Goal: Task Accomplishment & Management: Use online tool/utility

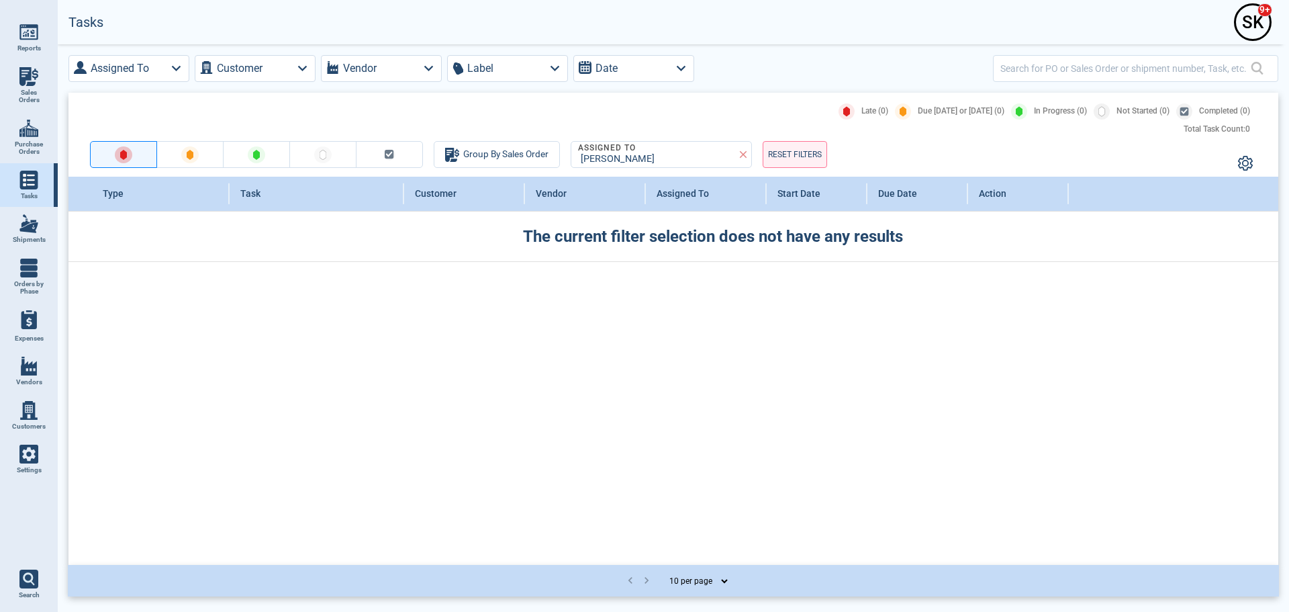
click at [34, 138] on link "Purchase Orders" at bounding box center [29, 137] width 58 height 52
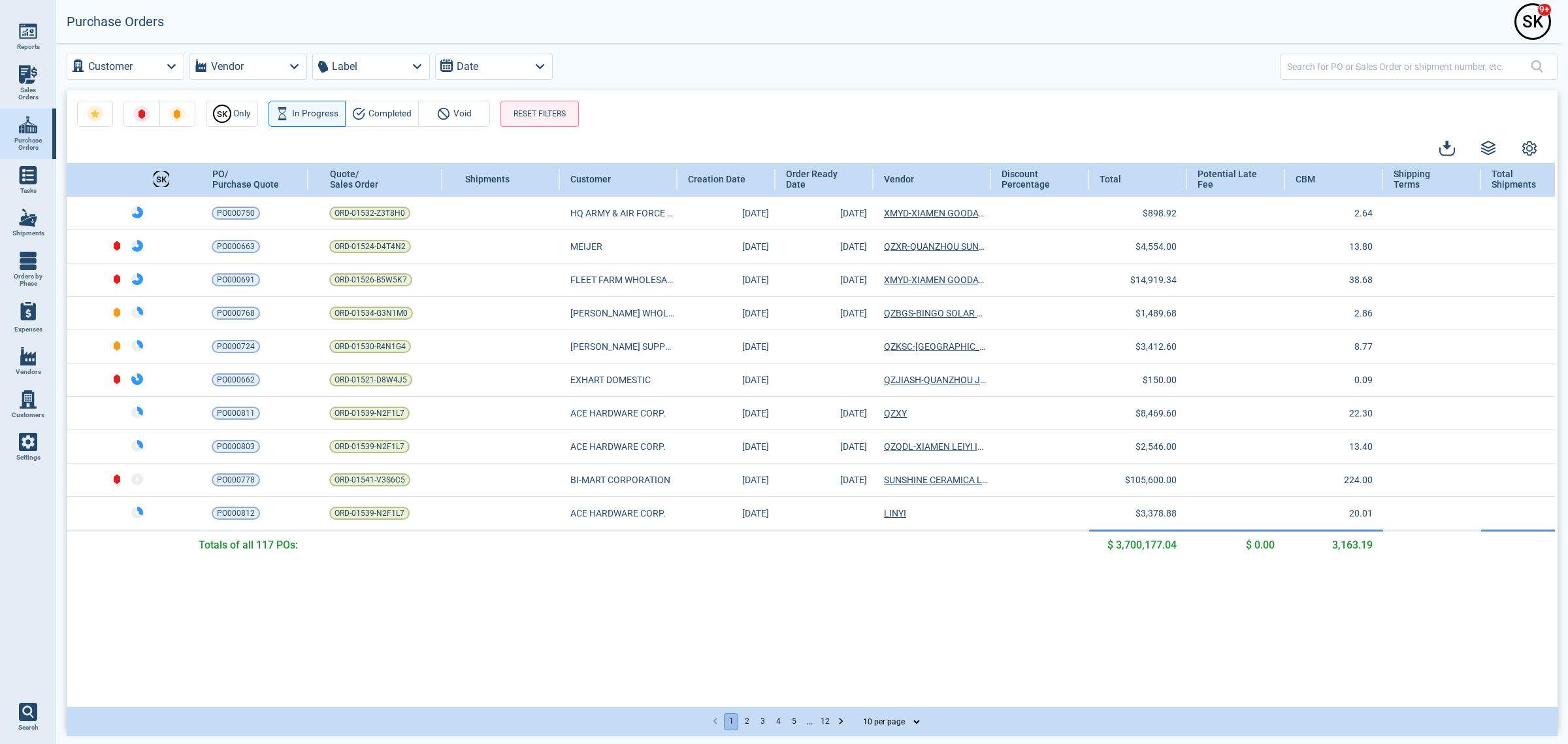
click at [33, 175] on img at bounding box center [27, 175] width 18 height 19
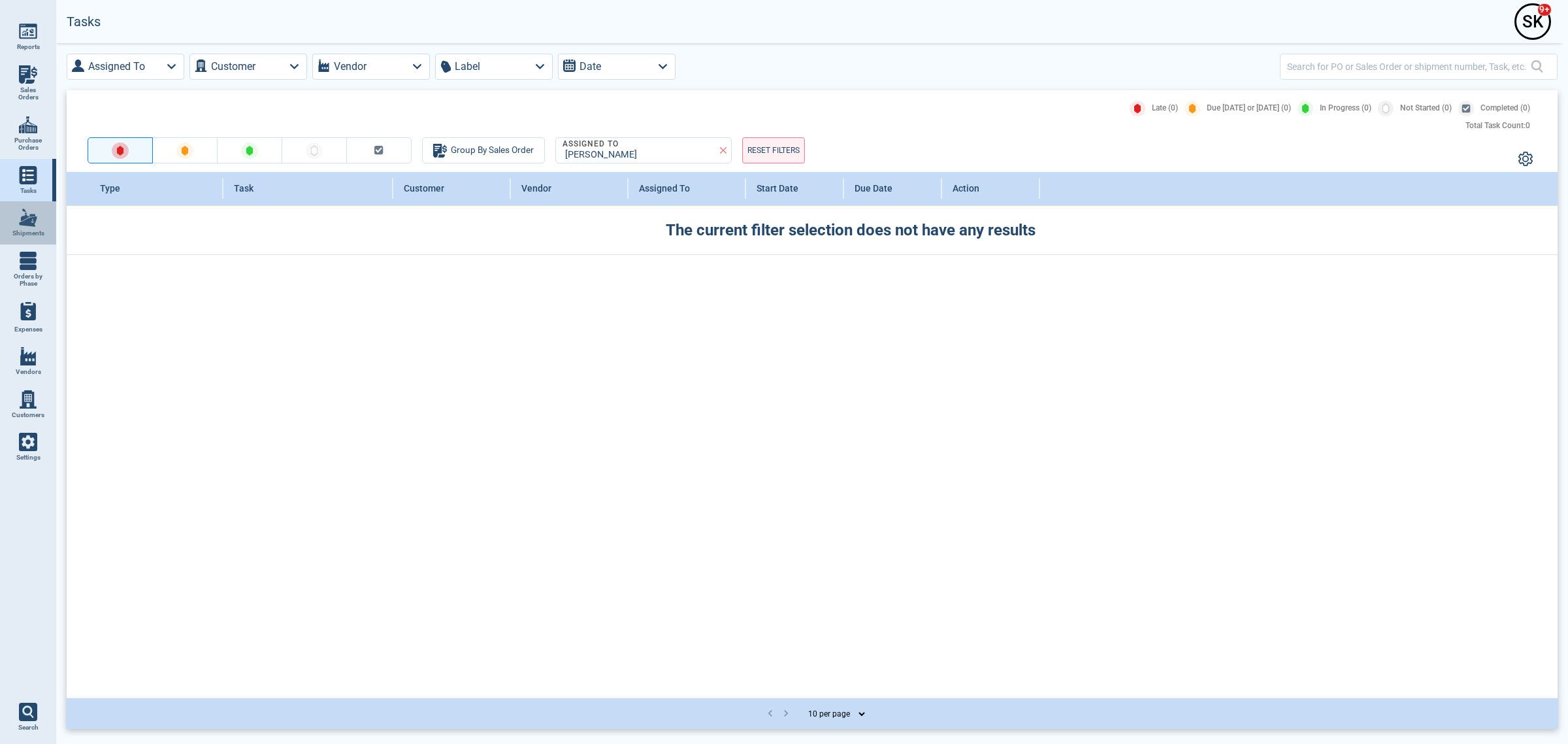
click at [28, 239] on link "Shipments" at bounding box center [28, 223] width 56 height 43
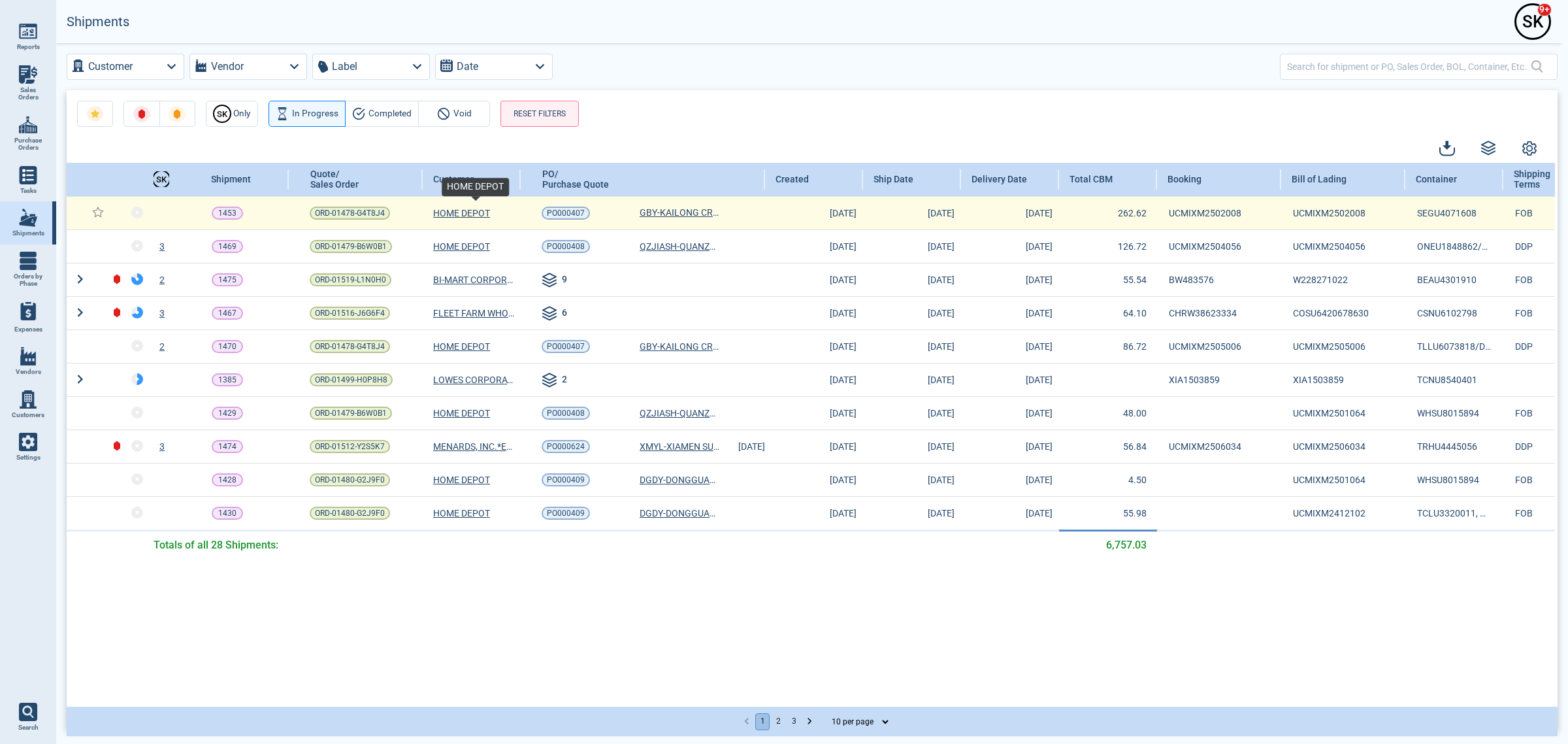
click at [471, 216] on span "HOME DEPOT" at bounding box center [461, 212] width 56 height 13
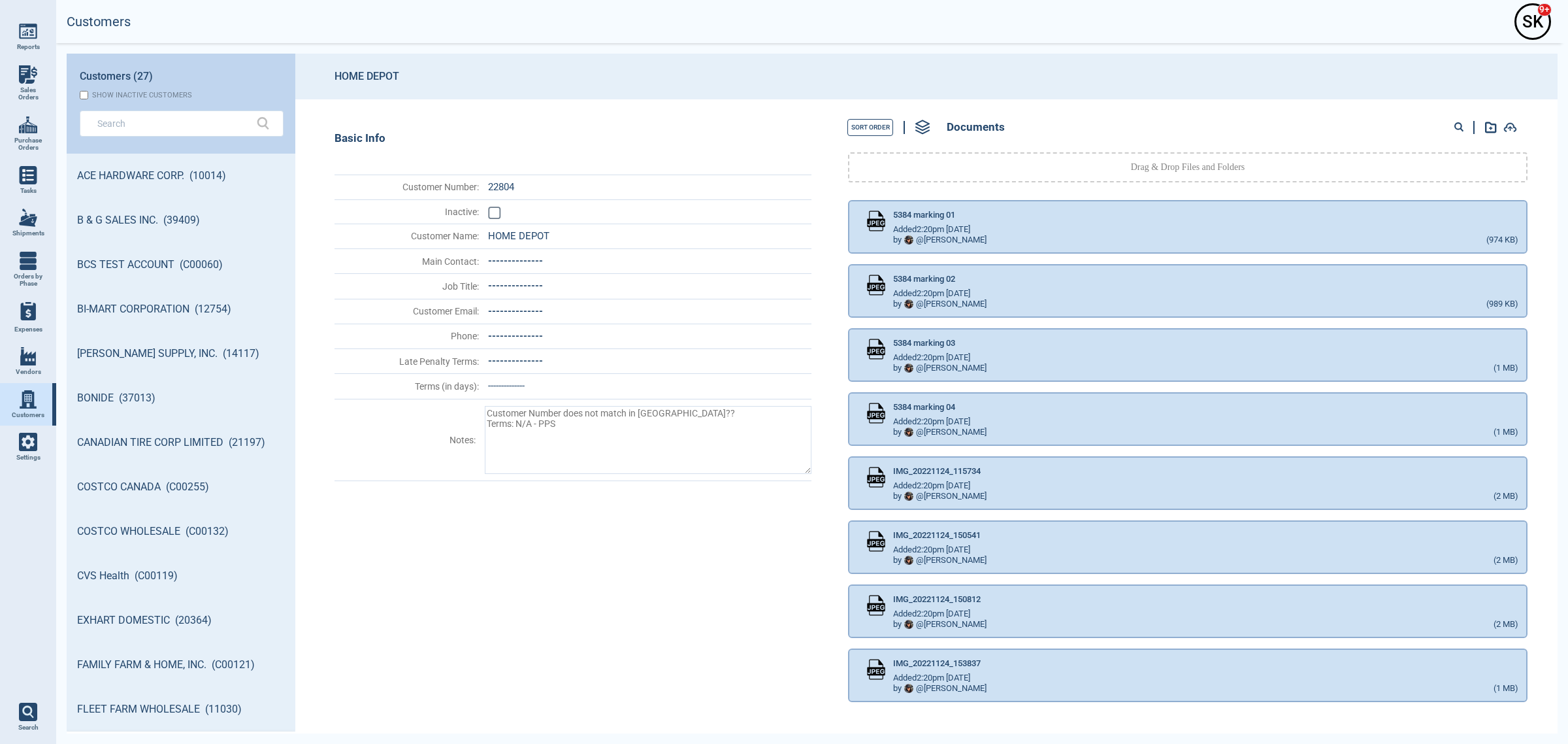
scroll to position [577, 226]
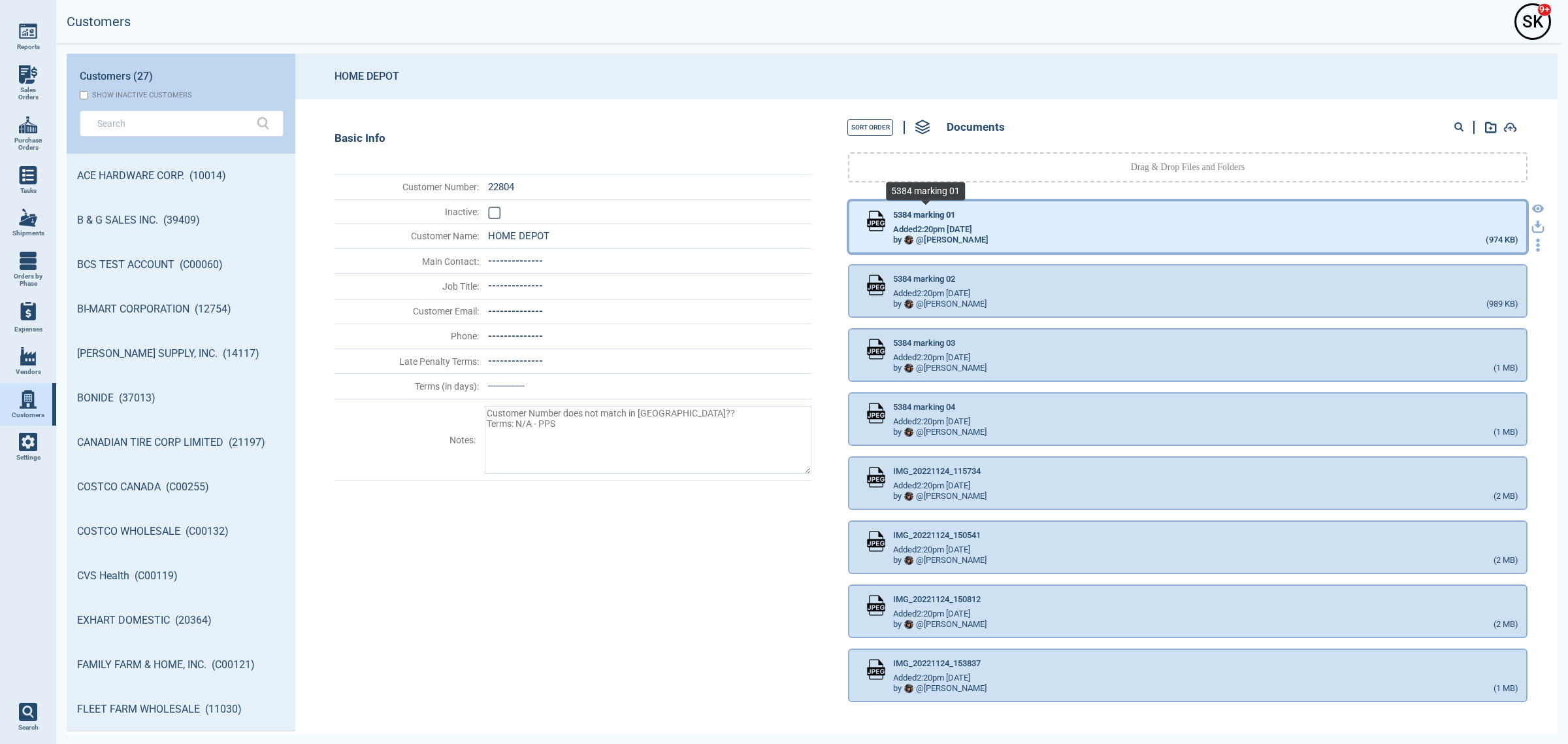
click at [933, 214] on span "5384 marking 01" at bounding box center [925, 215] width 62 height 10
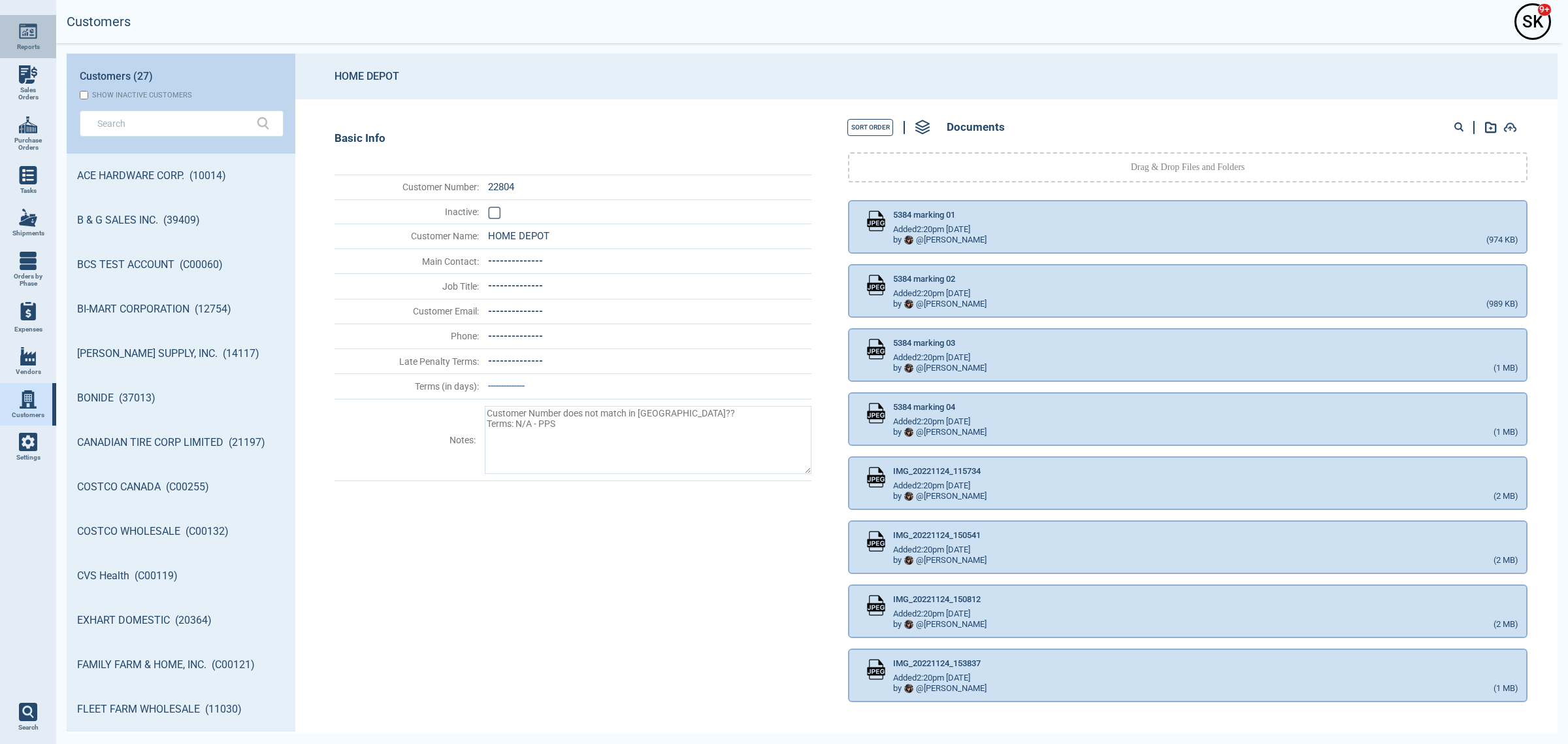
click at [33, 35] on img at bounding box center [27, 31] width 18 height 19
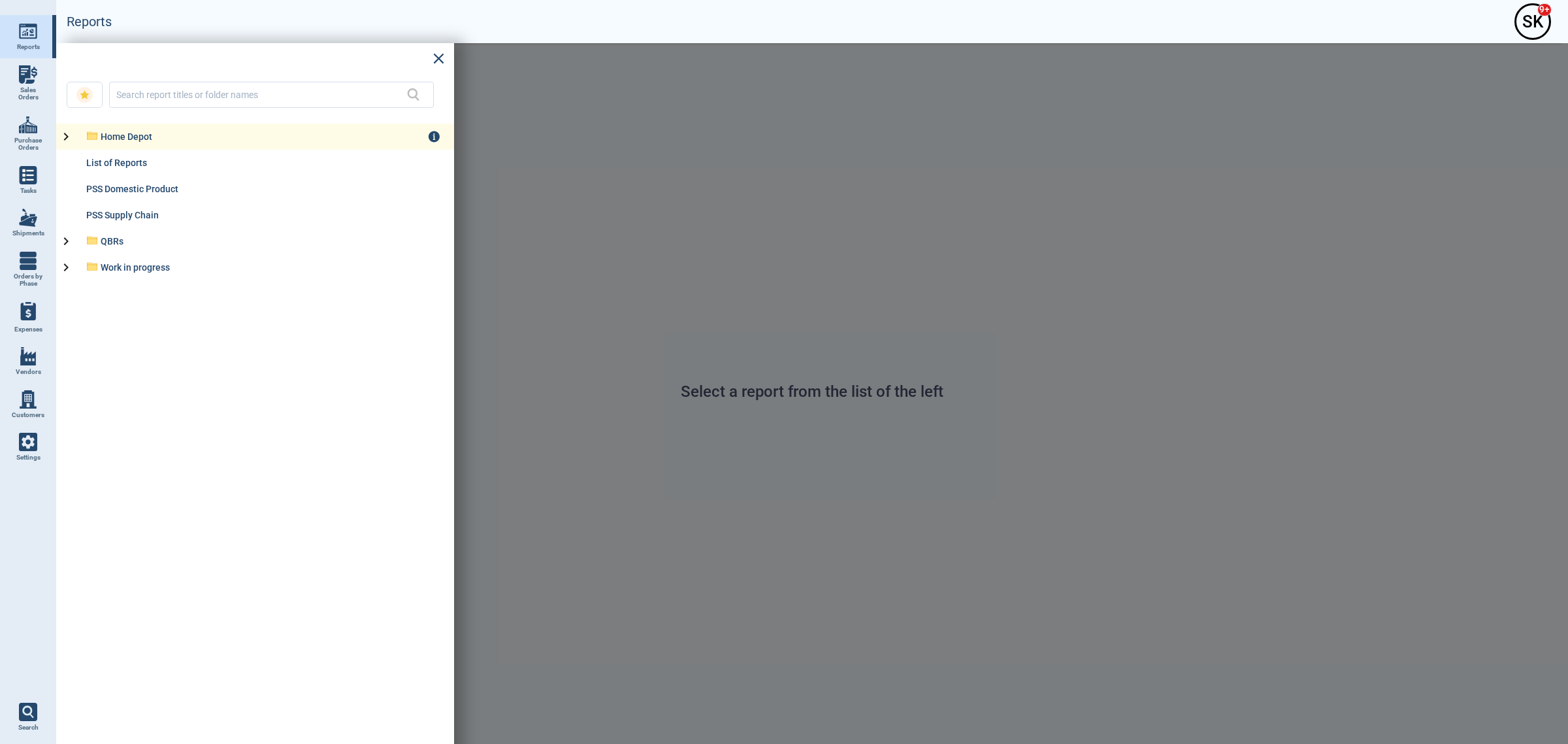
click at [161, 138] on div "Home Depot" at bounding box center [264, 136] width 327 height 11
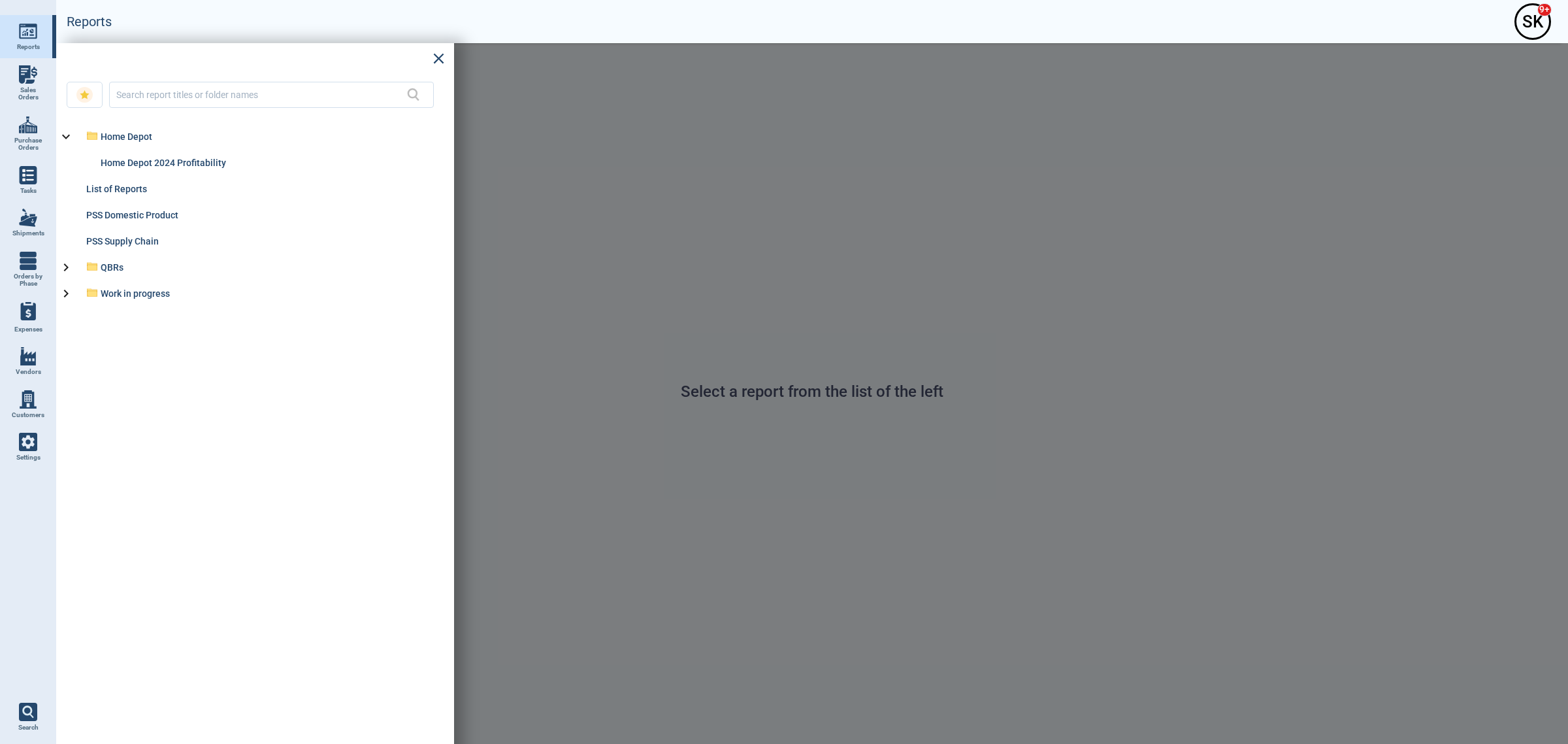
click at [26, 90] on span "Sales Orders" at bounding box center [28, 93] width 35 height 15
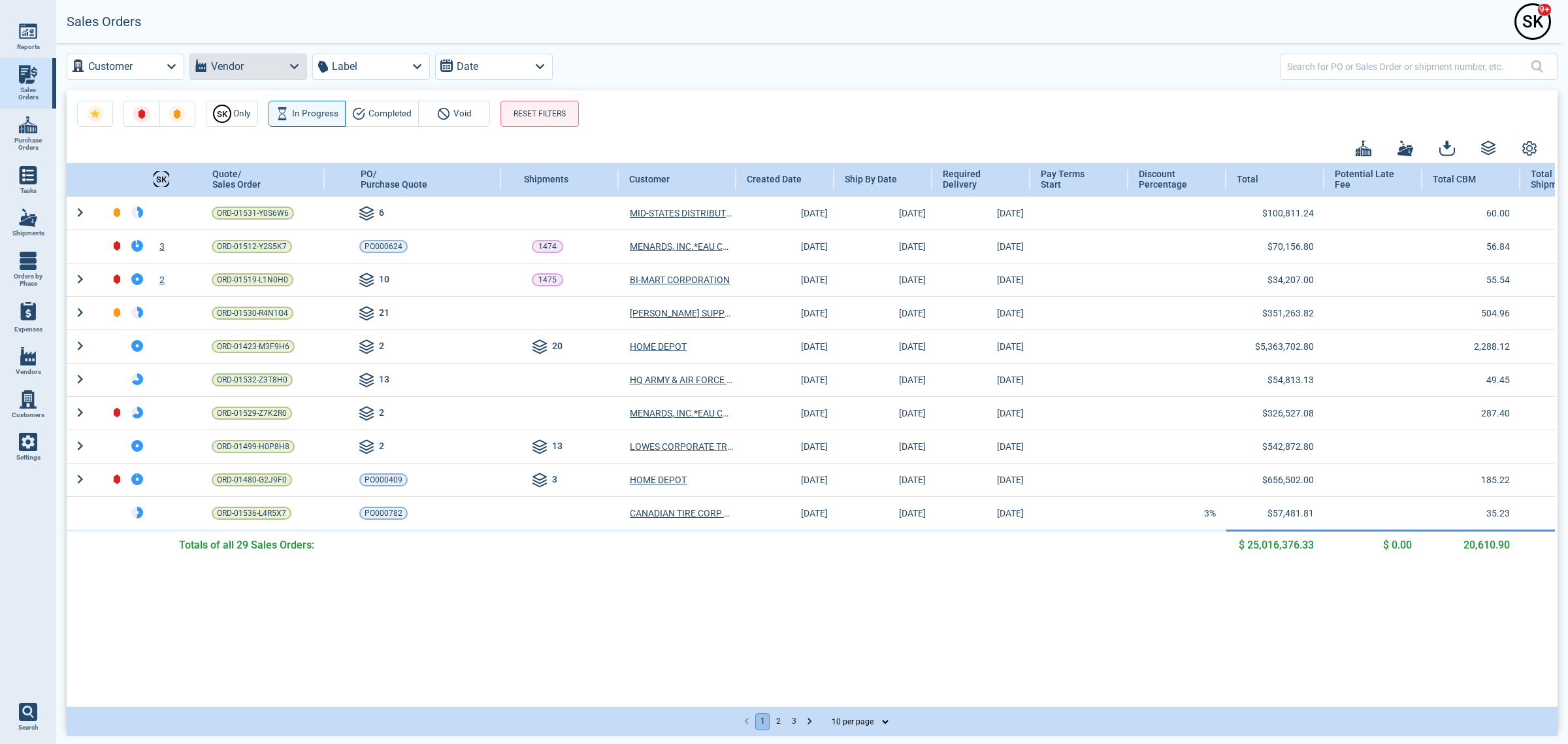
click at [256, 57] on button "Vendor" at bounding box center [248, 66] width 118 height 26
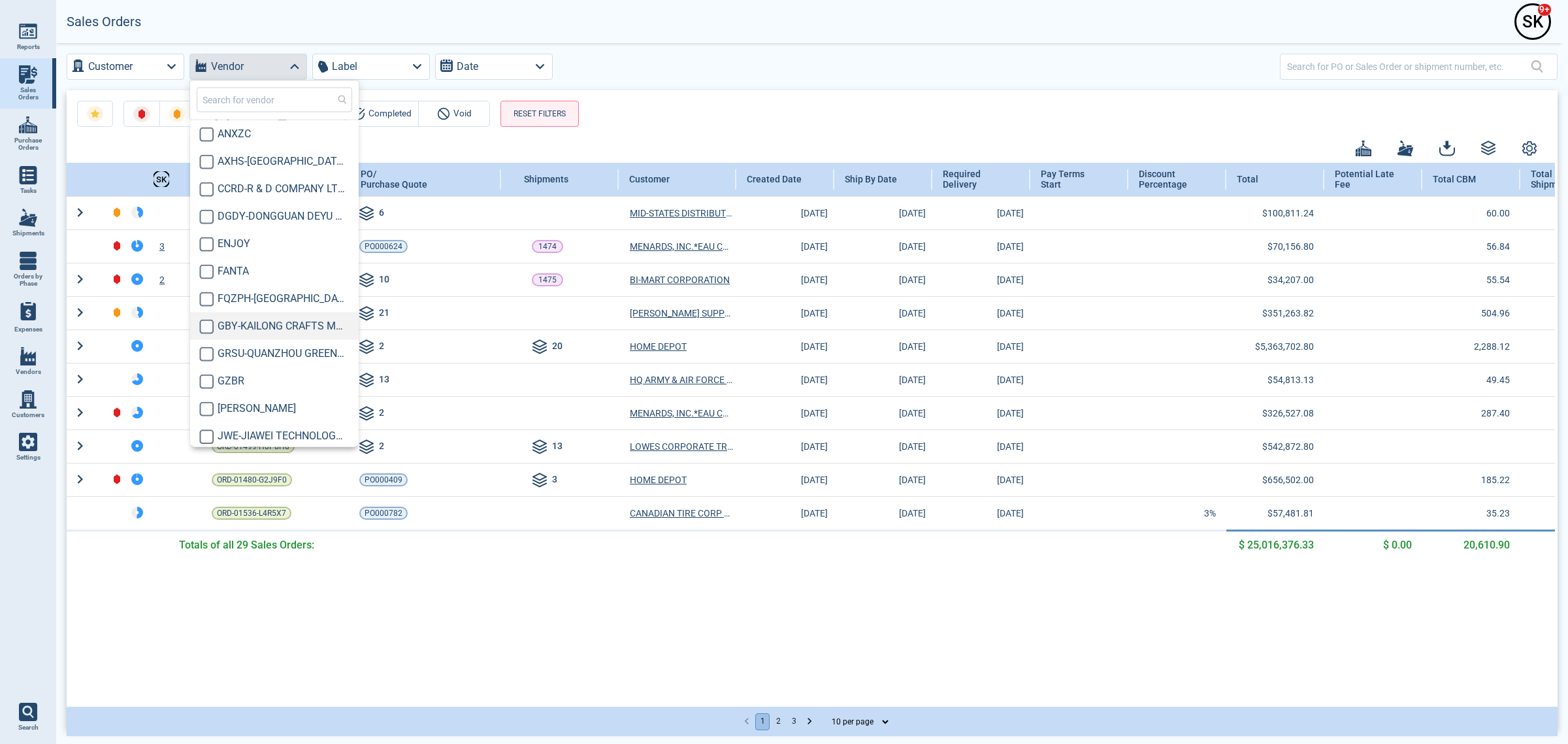
click at [273, 332] on span "GBY-KAILONG CRAFTS MANUFACTURING CO.,LTD" at bounding box center [282, 326] width 128 height 16
checkbox input "true"
click at [717, 101] on div "S K Only In Progress Completed Void RESET FILTERS" at bounding box center [812, 109] width 1491 height 37
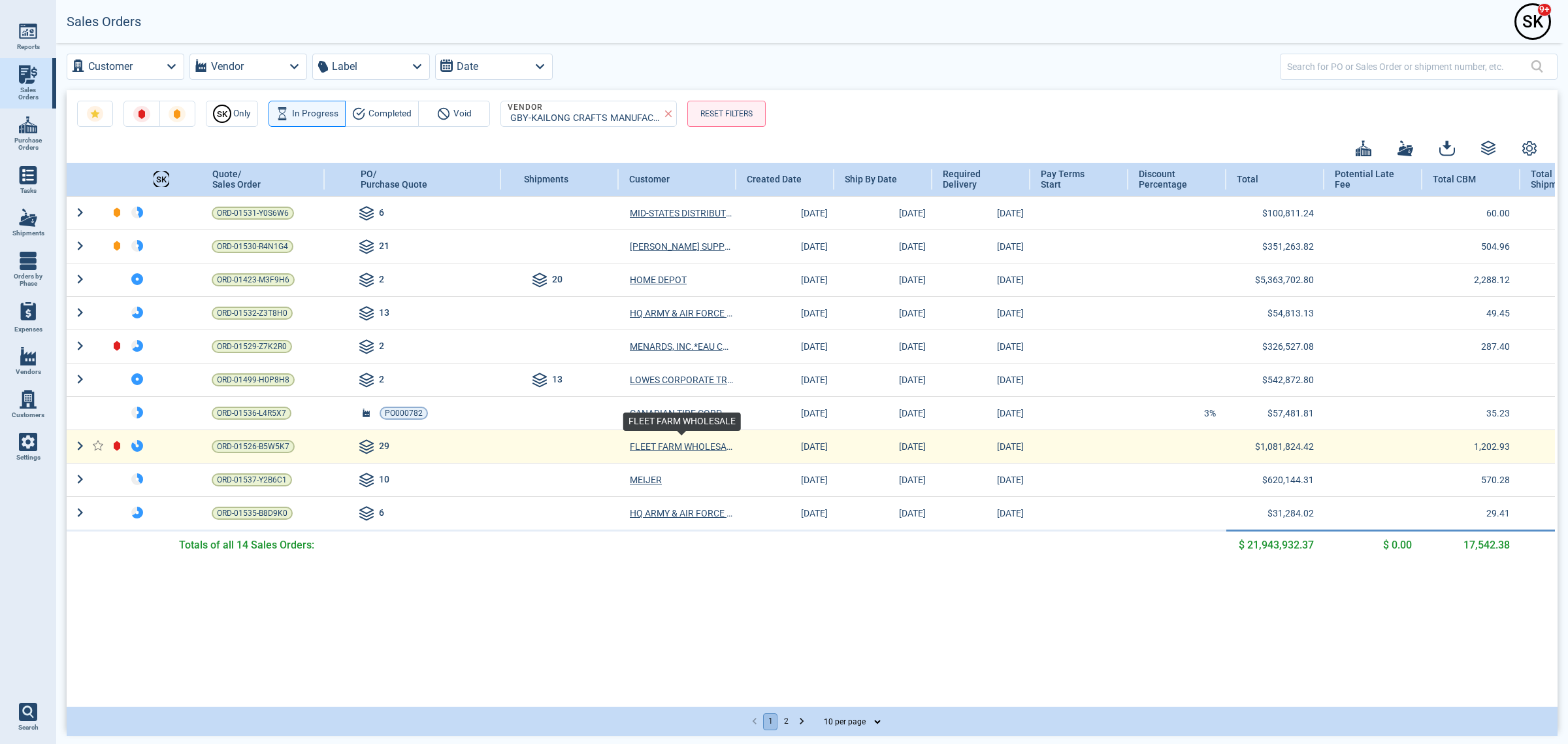
click at [716, 449] on span "FLEET FARM WHOLESALE" at bounding box center [681, 446] width 103 height 13
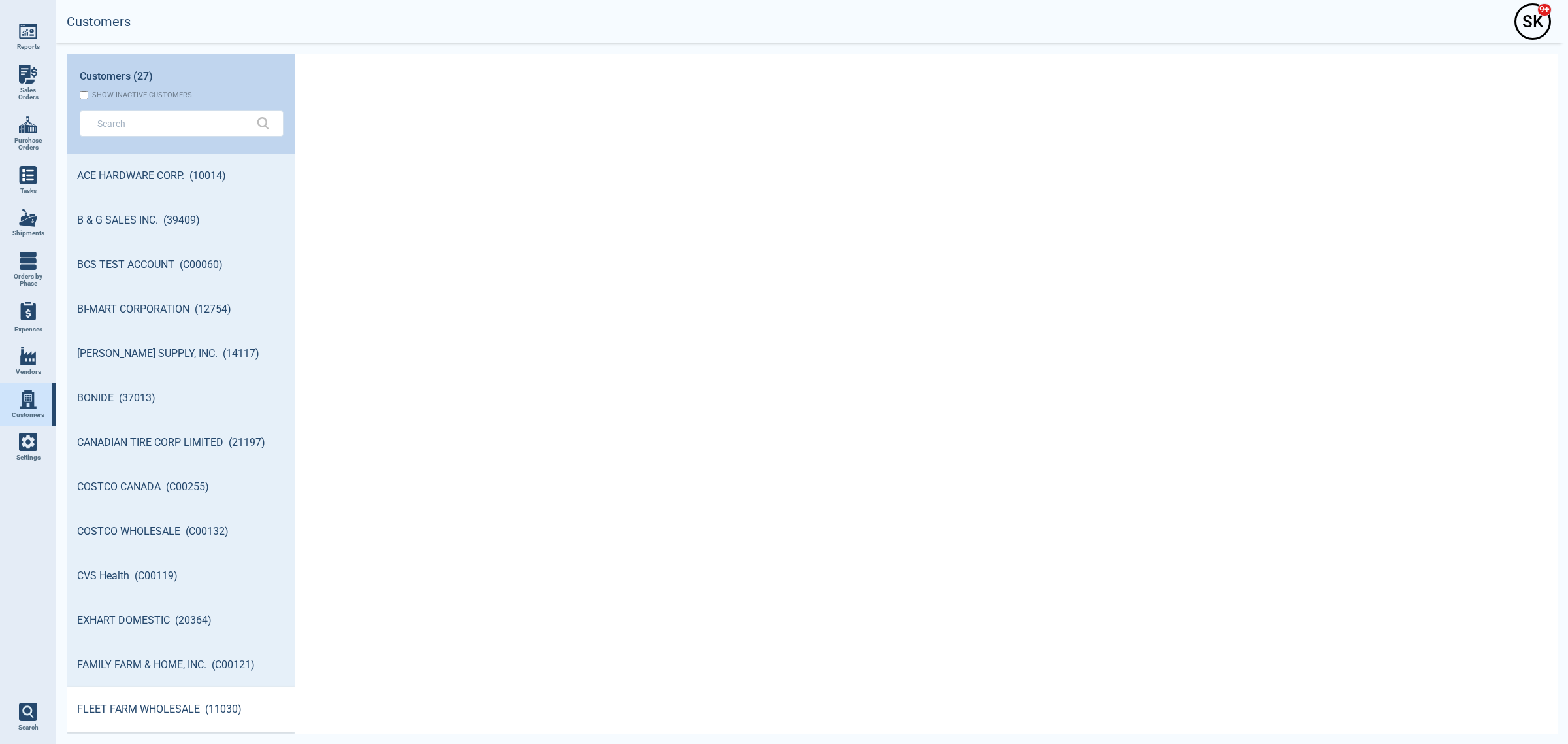
scroll to position [577, 226]
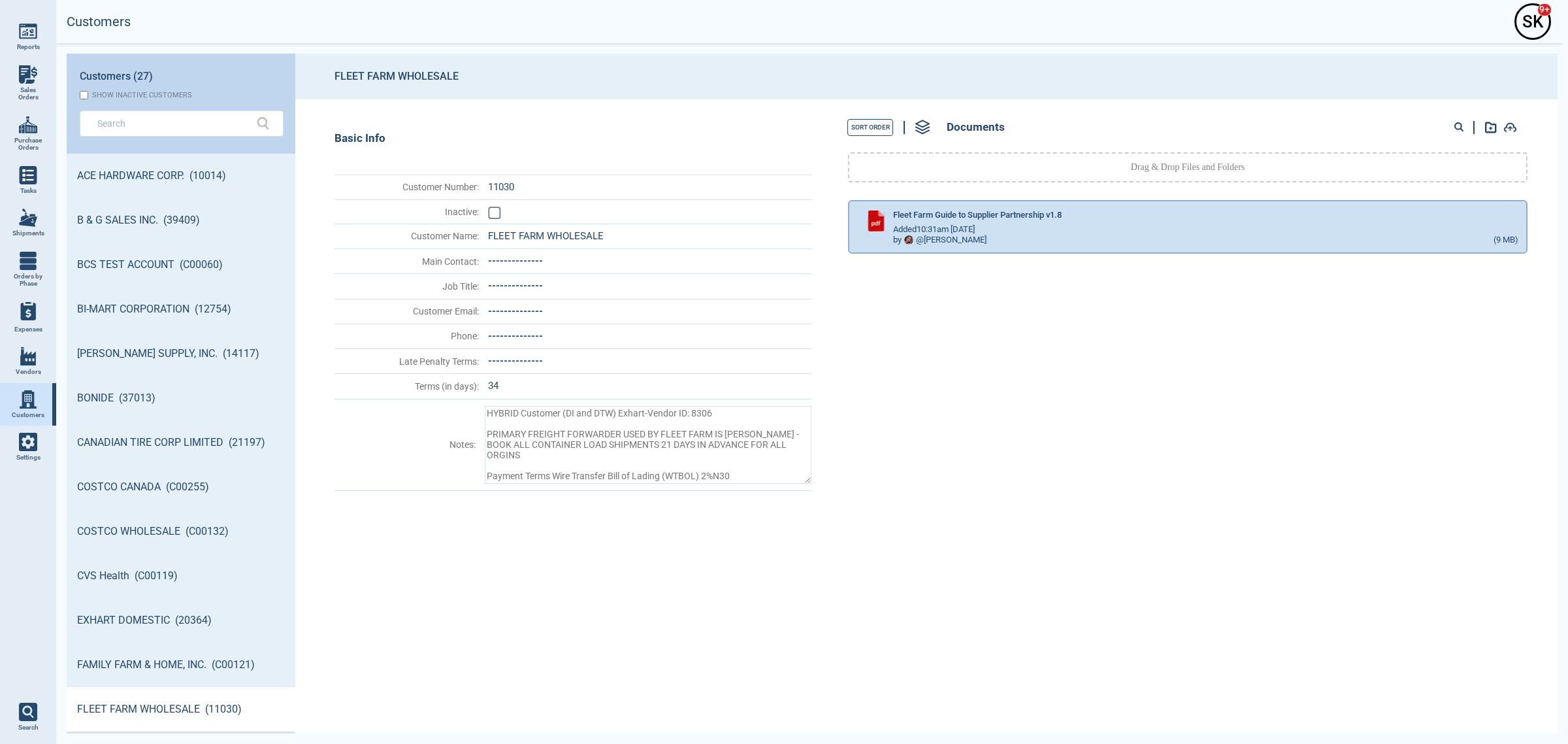
click at [28, 79] on img at bounding box center [27, 74] width 18 height 19
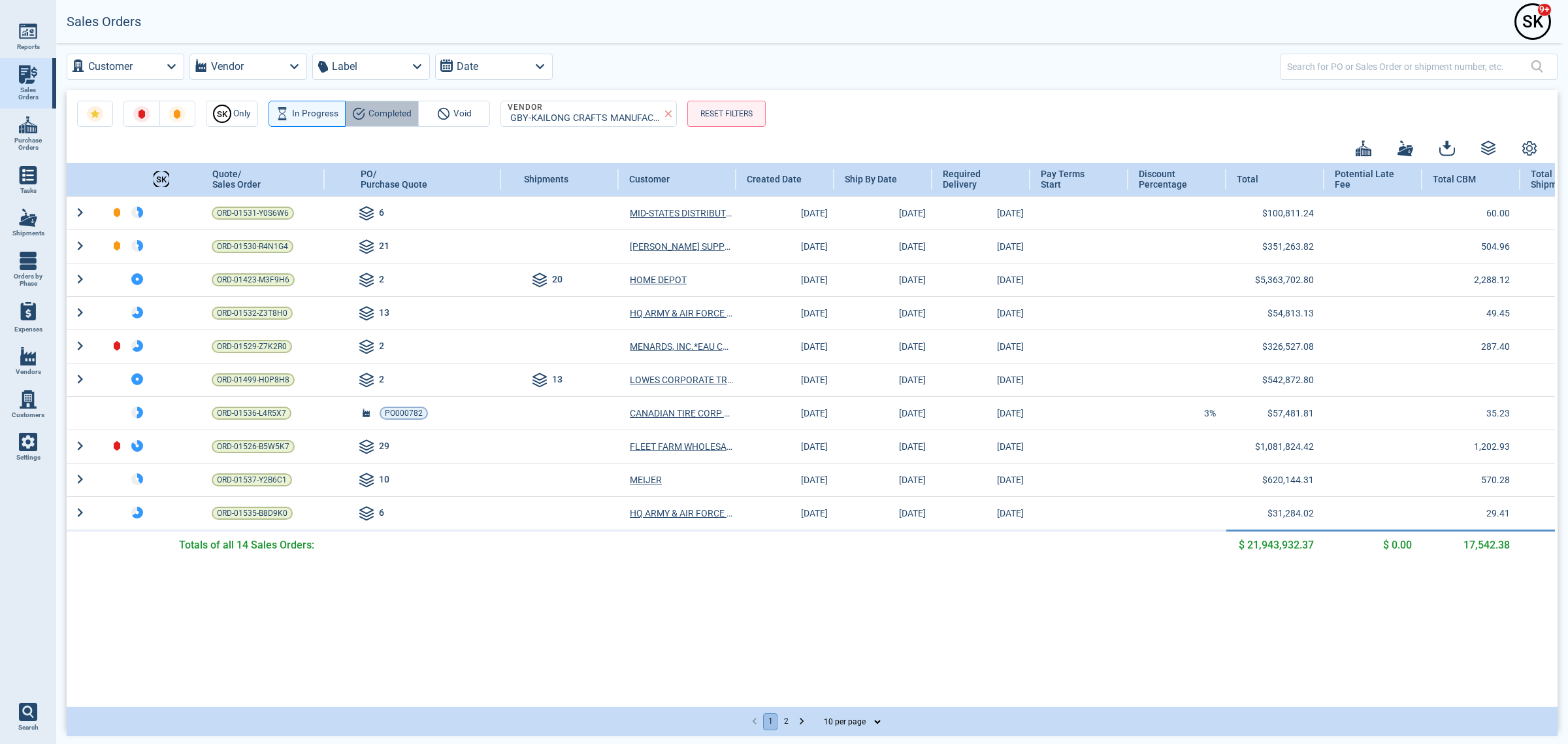
click at [393, 116] on span "Completed" at bounding box center [390, 114] width 43 height 16
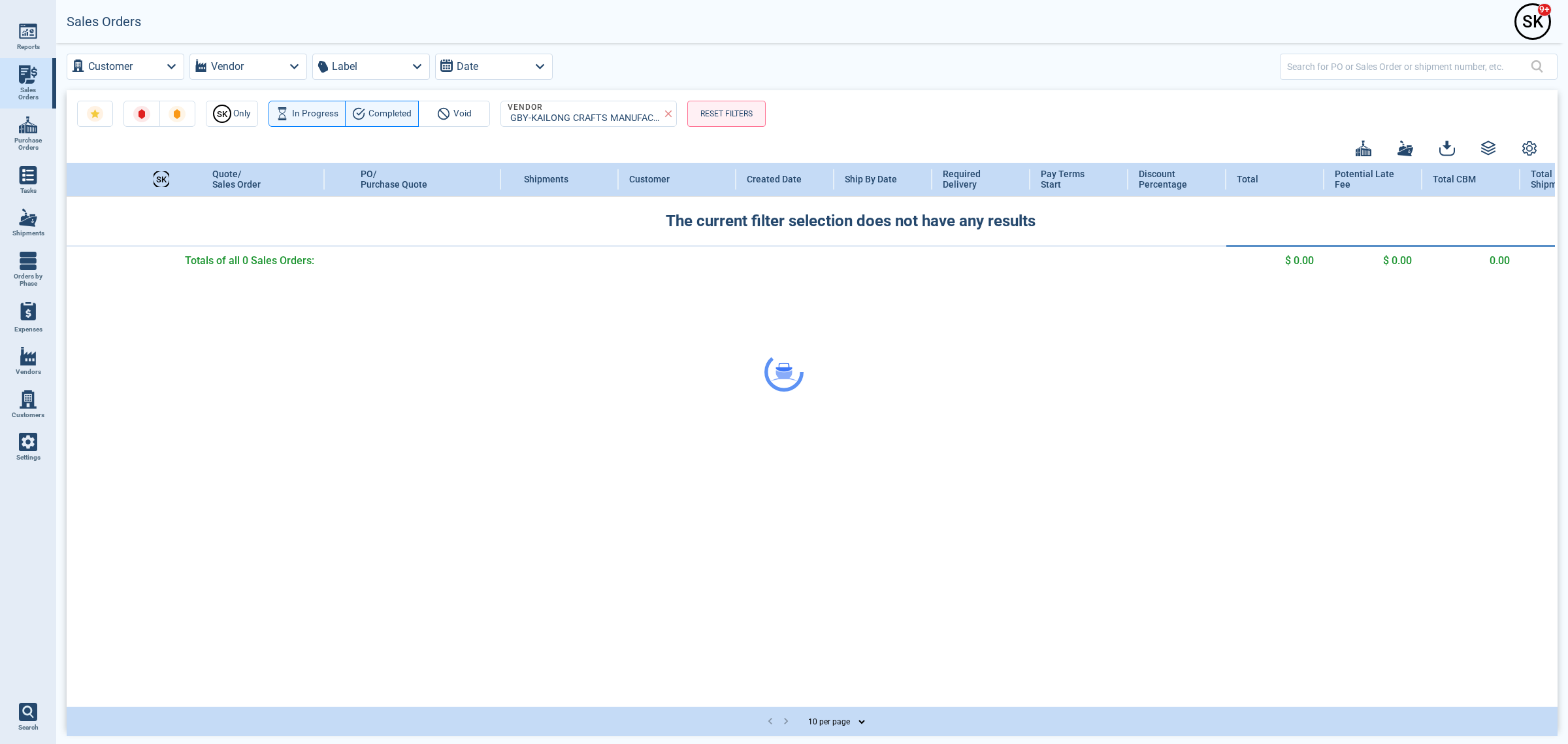
click at [308, 119] on div at bounding box center [784, 372] width 1568 height 744
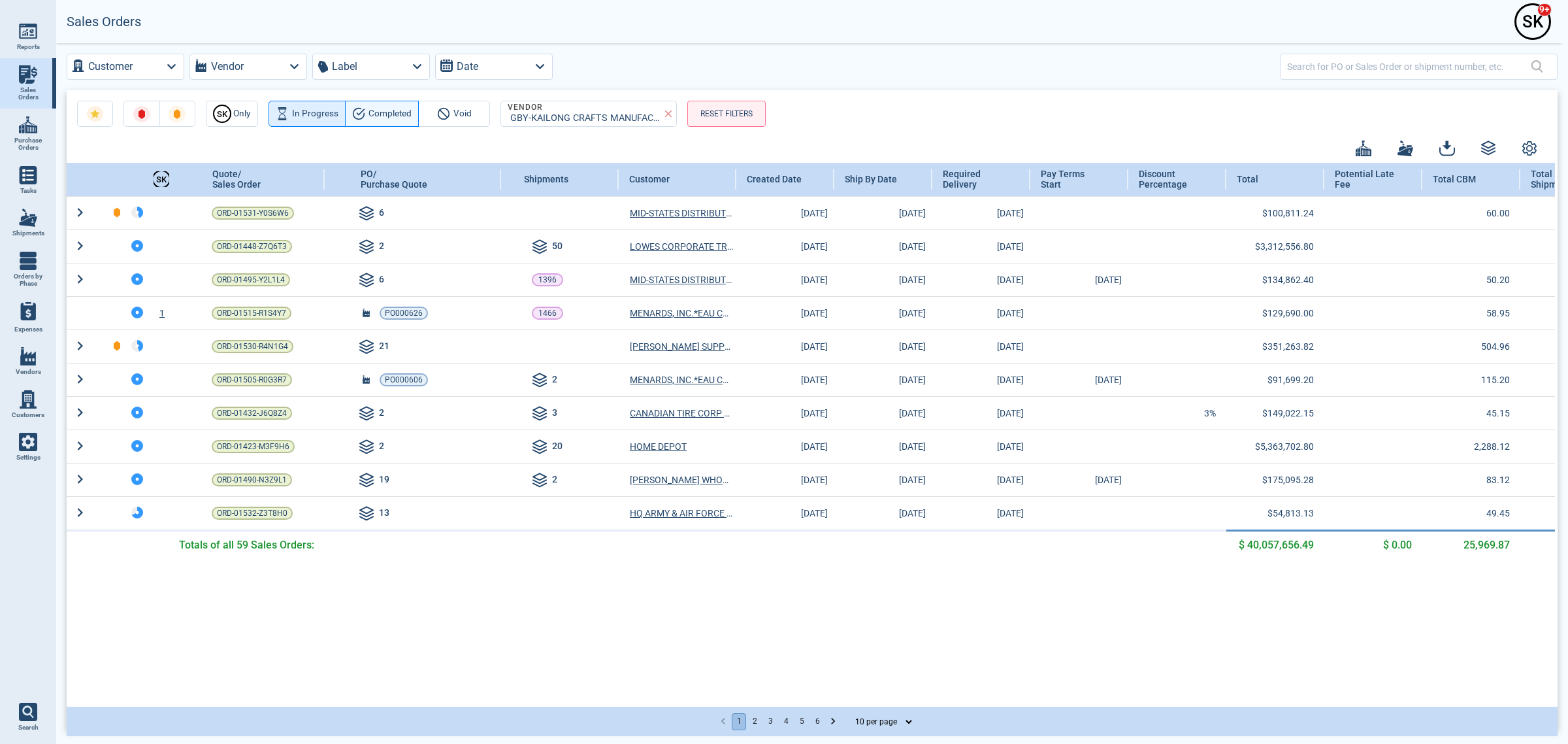
click at [325, 112] on span "In Progress" at bounding box center [315, 114] width 47 height 16
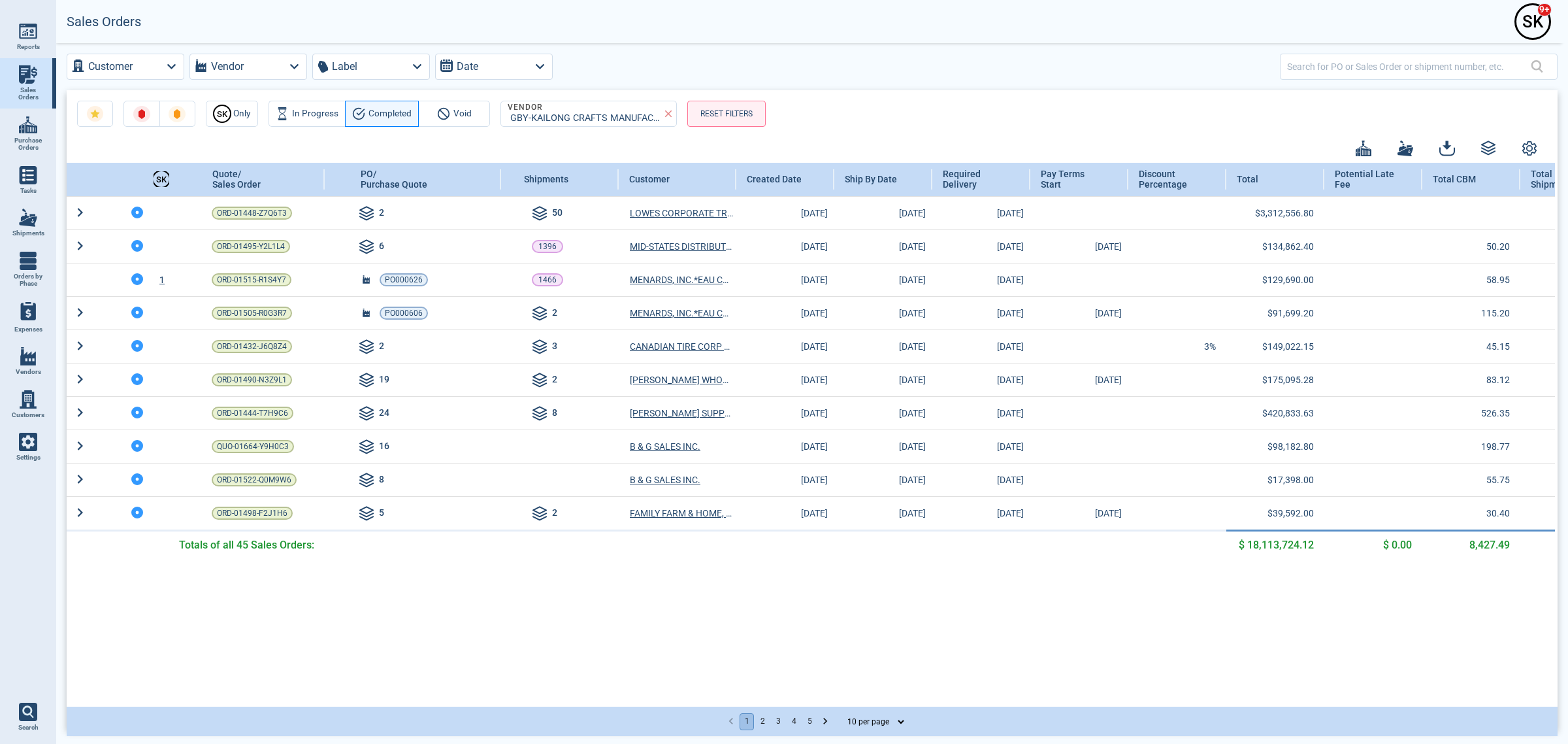
click at [1254, 20] on div "S K" at bounding box center [1533, 21] width 33 height 33
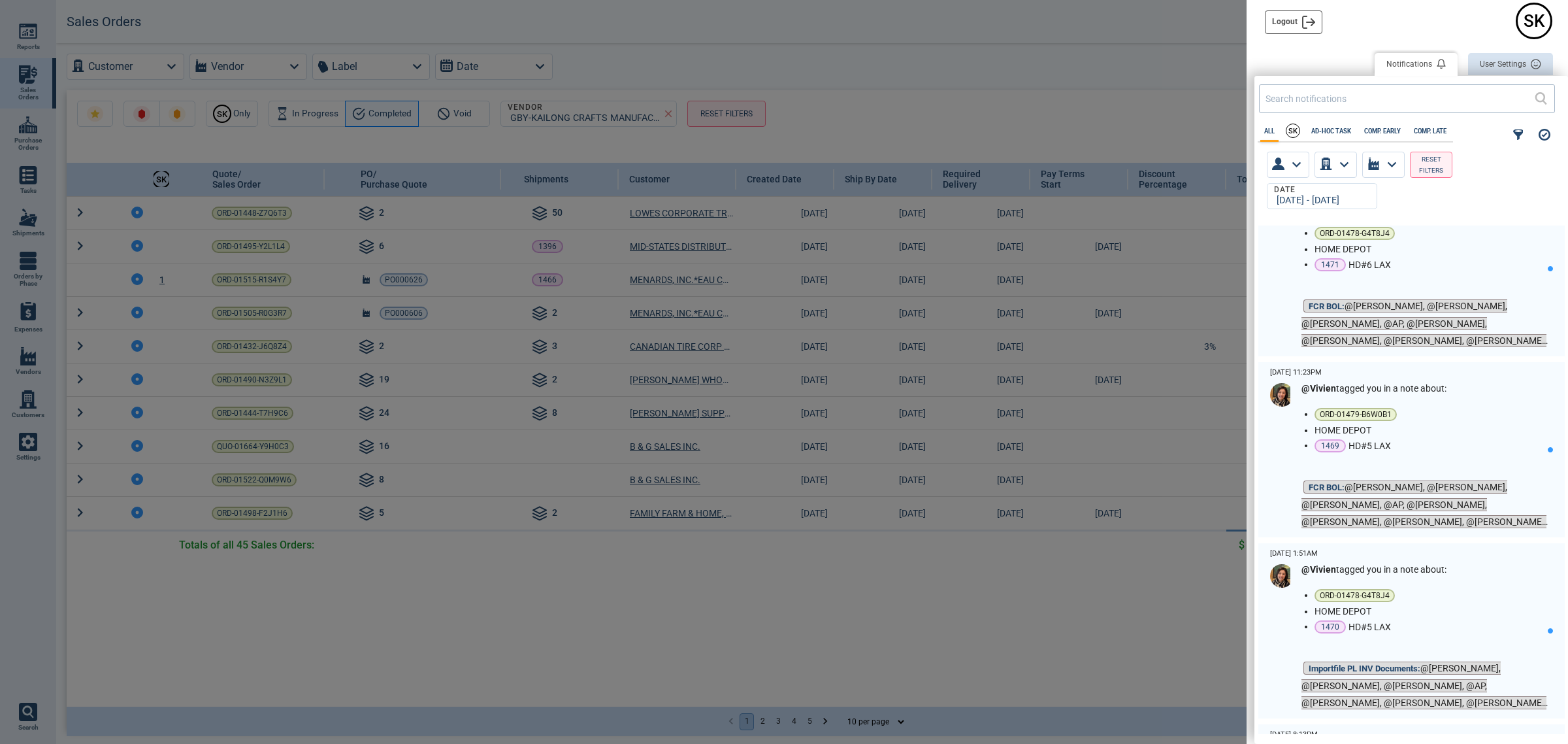
scroll to position [3113, 0]
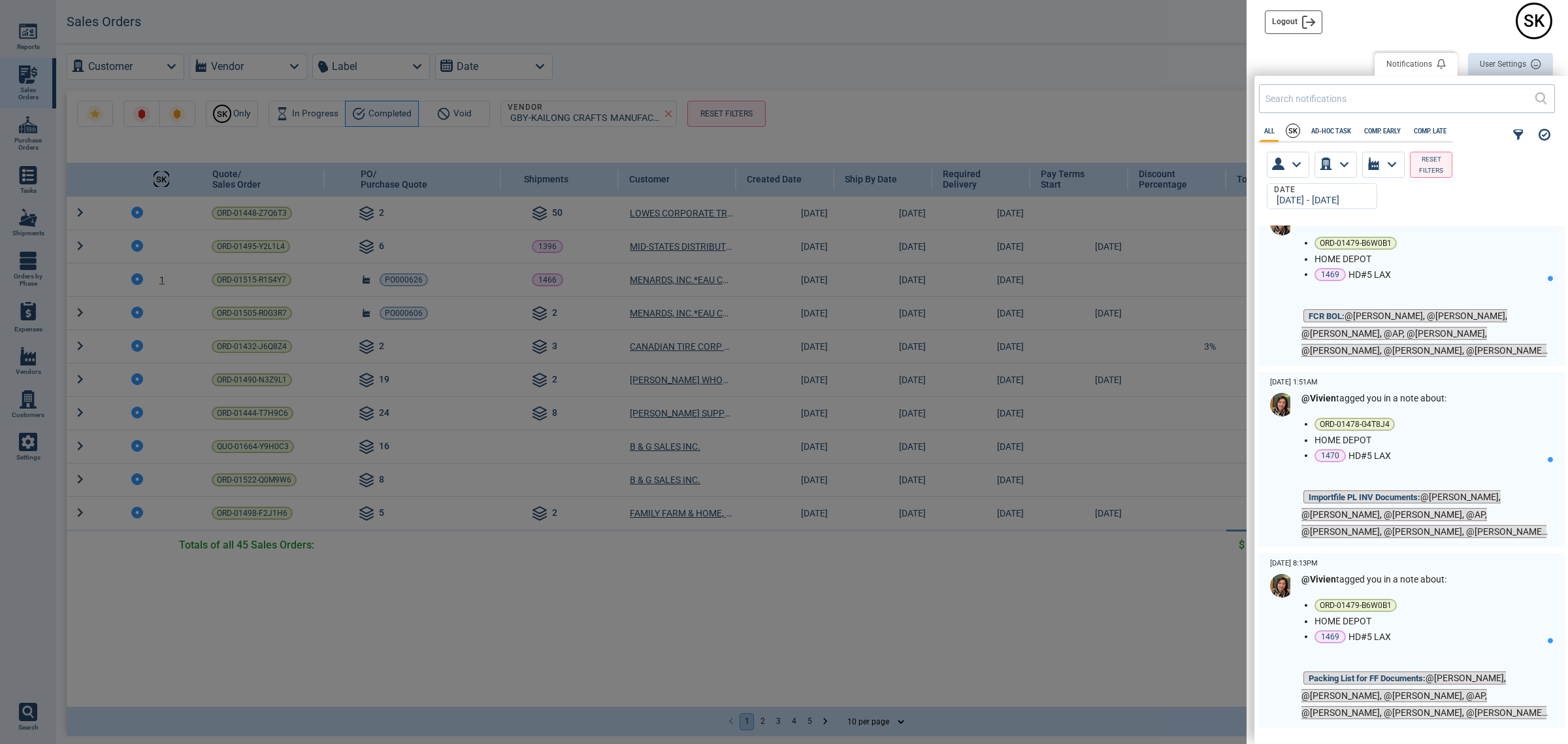
click at [723, 595] on div at bounding box center [784, 372] width 1568 height 744
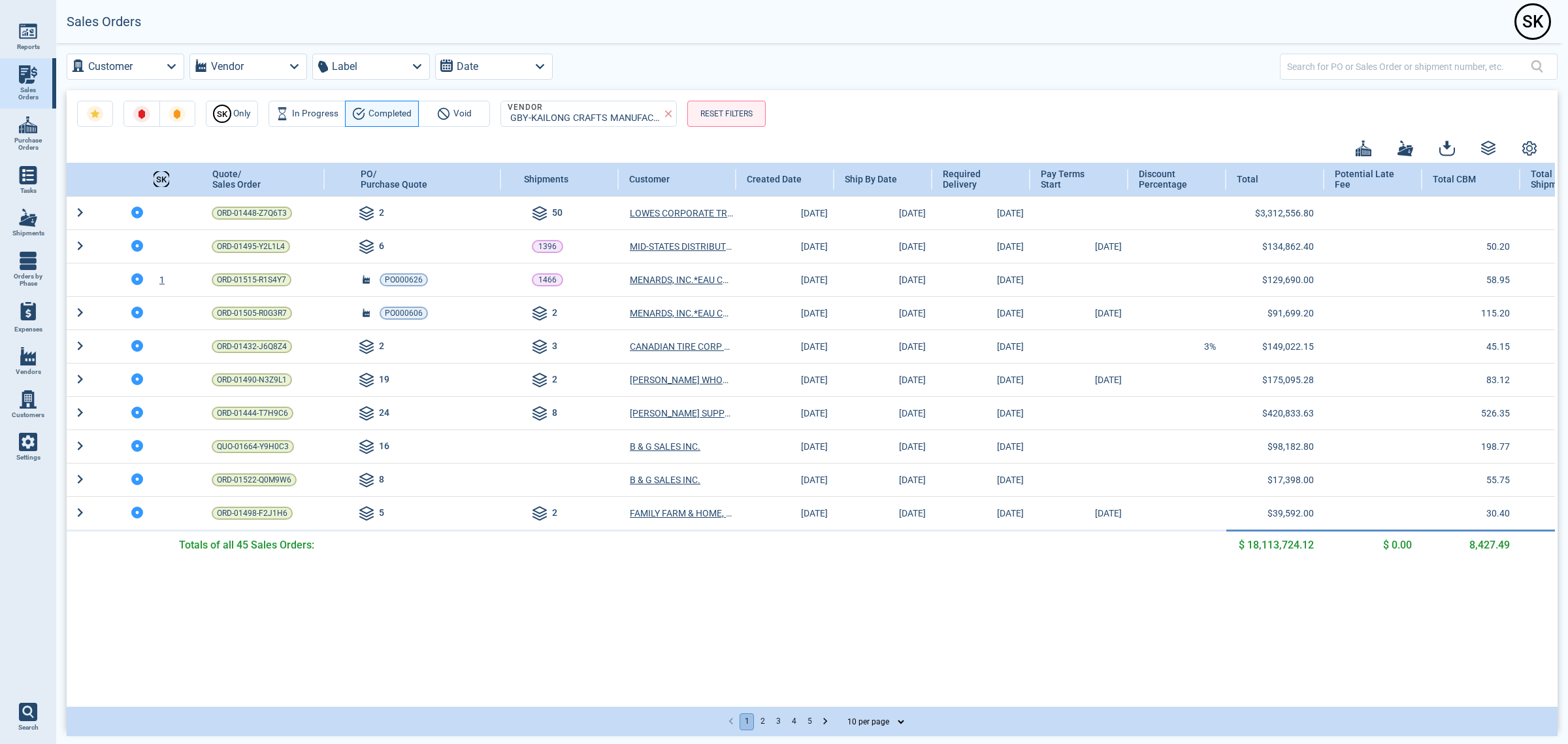
drag, startPoint x: 38, startPoint y: 134, endPoint x: 47, endPoint y: 139, distance: 10.3
click at [38, 134] on link "Purchase Orders" at bounding box center [28, 133] width 56 height 51
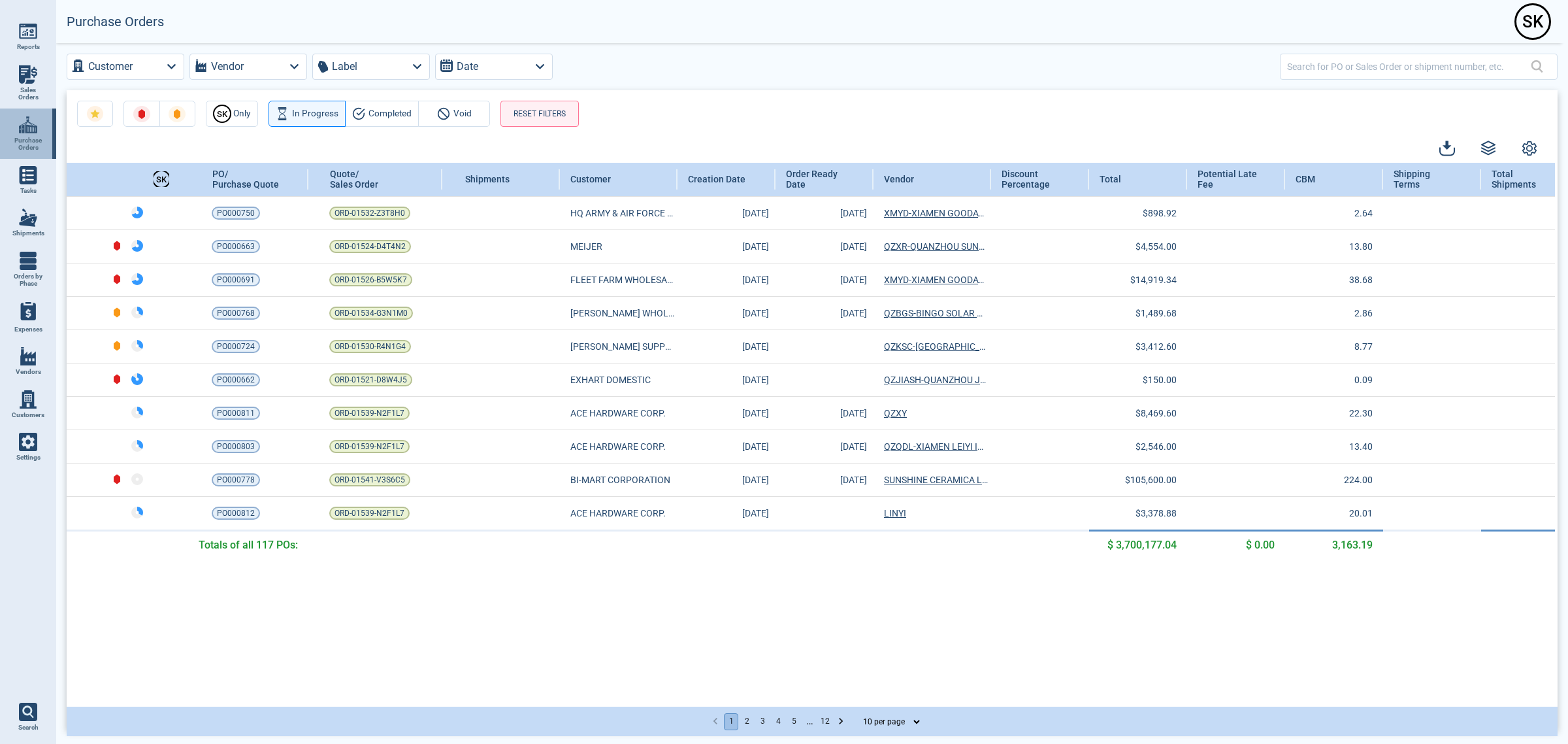
click at [29, 119] on img at bounding box center [27, 125] width 18 height 19
click at [405, 123] on button "Completed" at bounding box center [383, 113] width 74 height 26
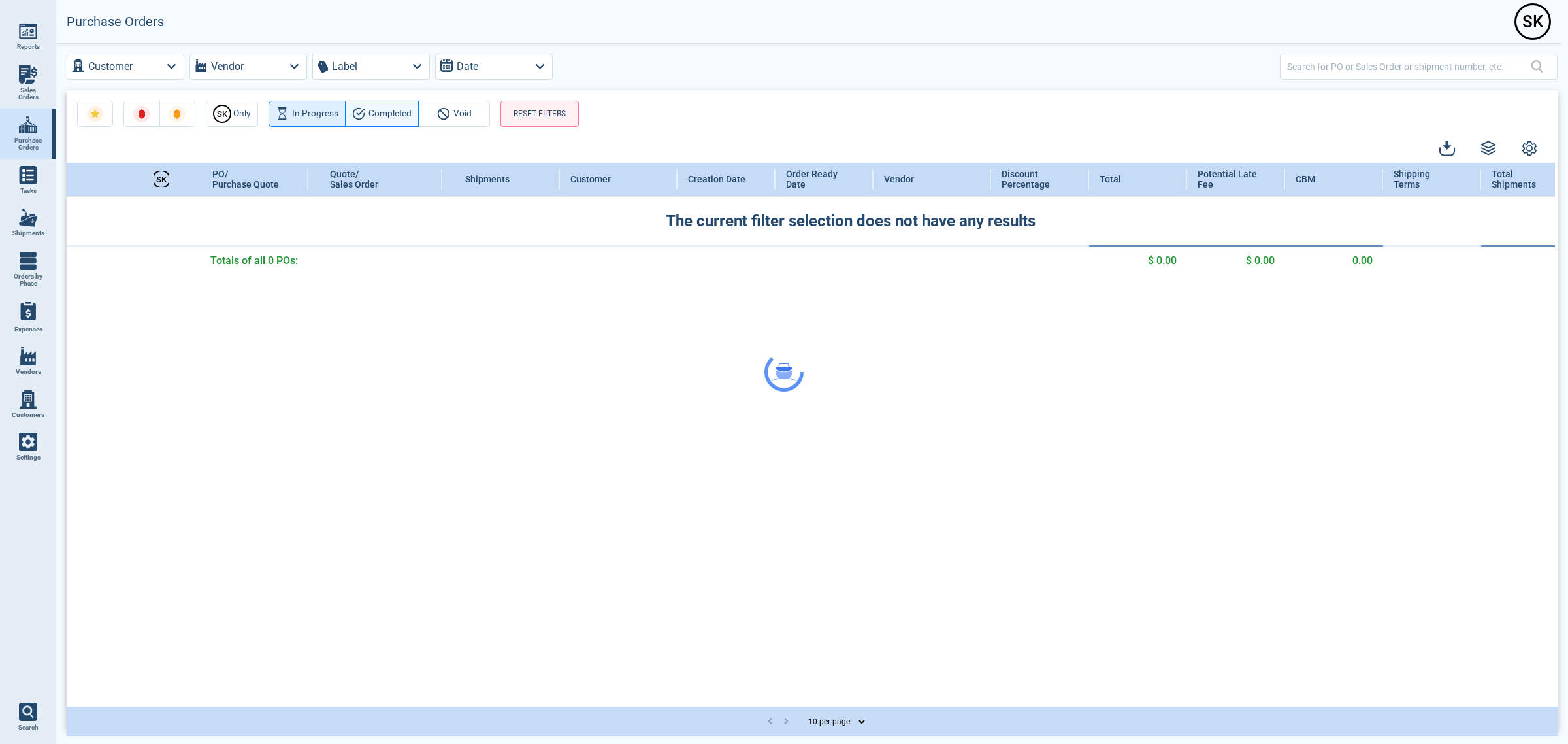
click at [315, 106] on div at bounding box center [784, 372] width 1568 height 744
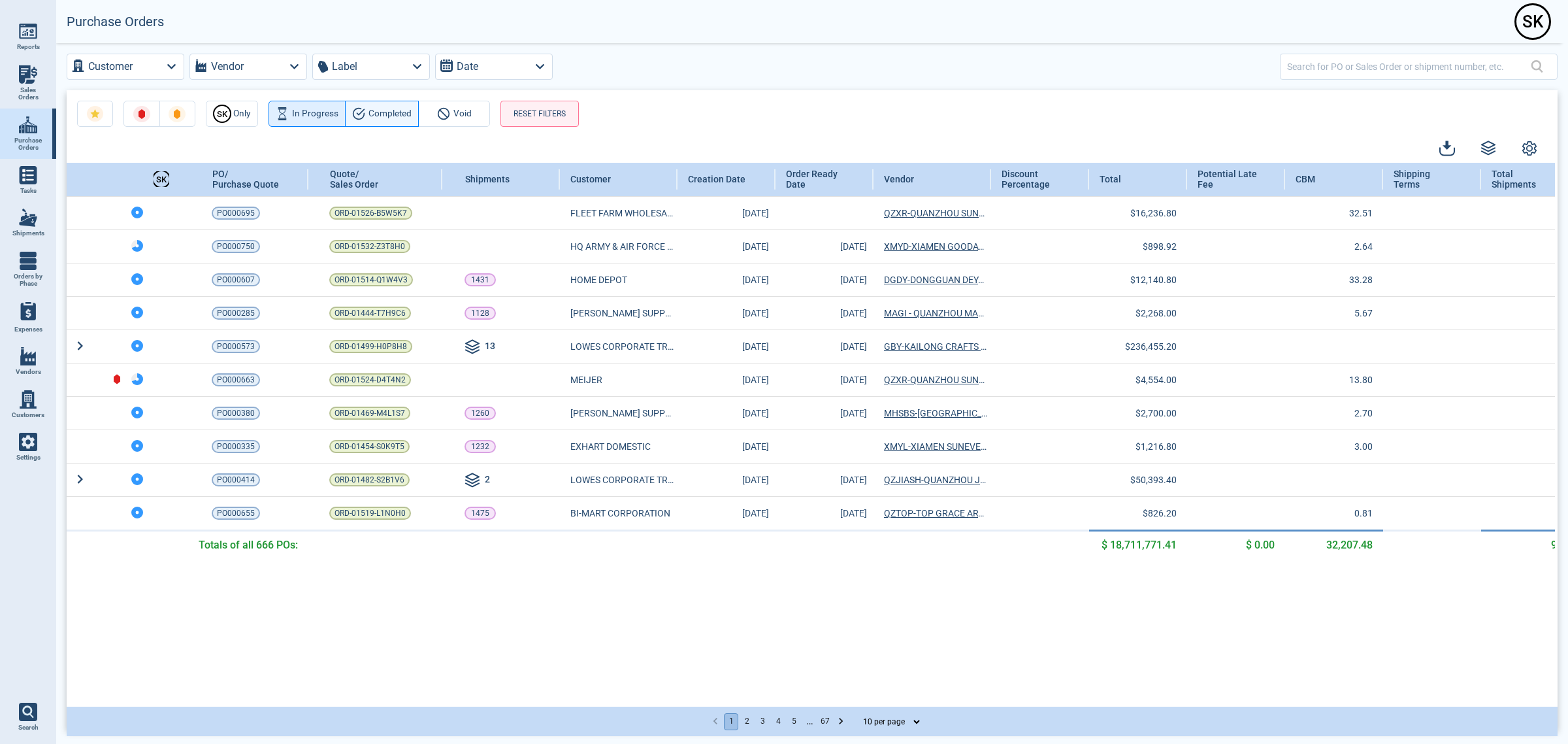
click at [322, 115] on span "In Progress" at bounding box center [315, 114] width 47 height 16
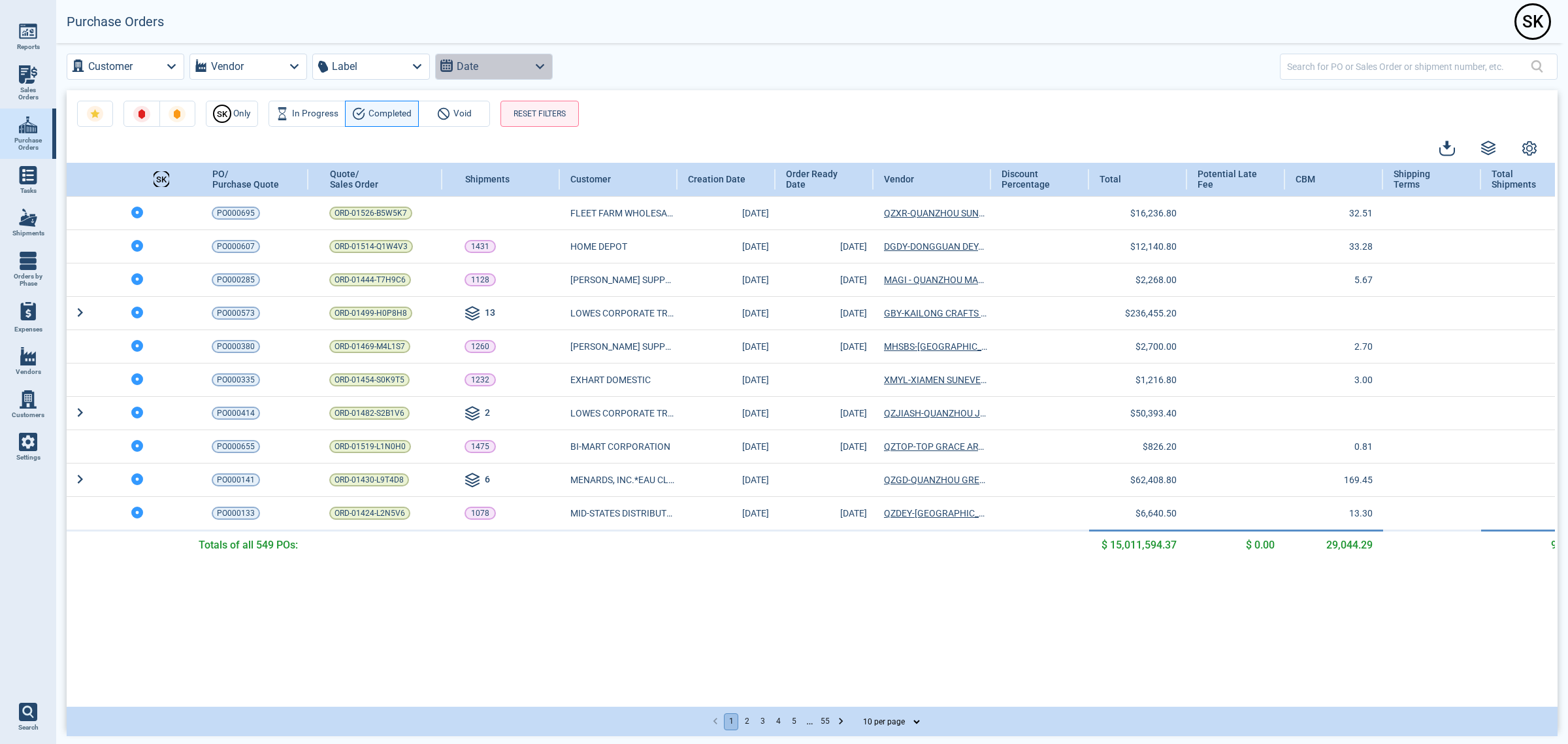
click at [531, 70] on icon "button" at bounding box center [540, 66] width 18 height 18
click at [998, 93] on div "S K Only In Progress Completed Void RESET FILTERS" at bounding box center [812, 109] width 1491 height 37
click at [1254, 148] on icon "button" at bounding box center [1447, 148] width 16 height 16
